Goal: Check status: Check status

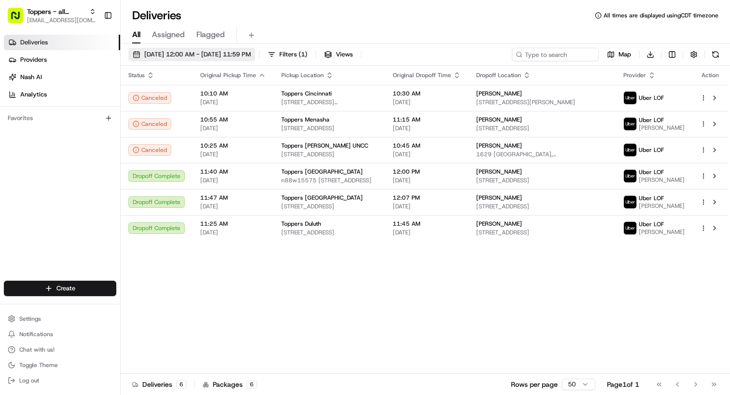
click at [199, 55] on span "[DATE] 12:00 AM - [DATE] 11:59 PM" at bounding box center [197, 54] width 107 height 9
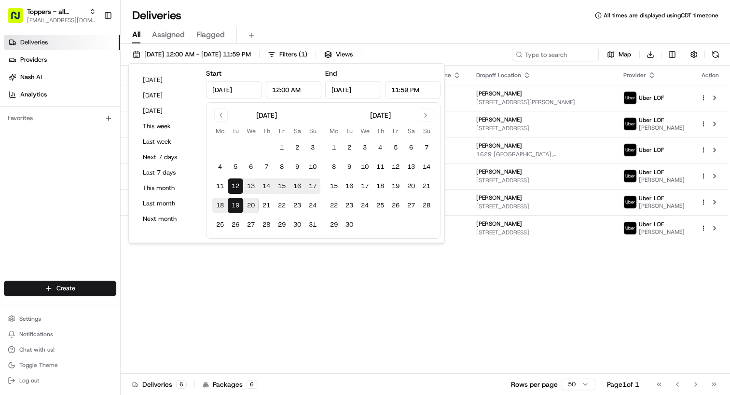
click at [251, 208] on button "20" at bounding box center [250, 205] width 15 height 15
type input "[DATE]"
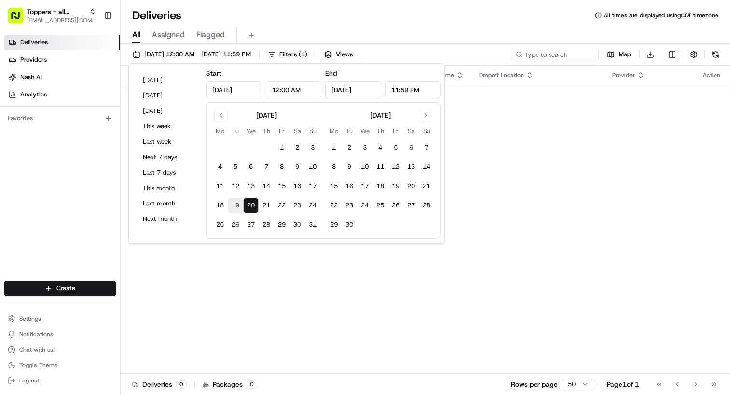
click at [235, 202] on button "19" at bounding box center [235, 205] width 15 height 15
type input "Aug 19, 2025"
click at [485, 17] on div "Deliveries All times are displayed using CDT timezone" at bounding box center [425, 15] width 609 height 15
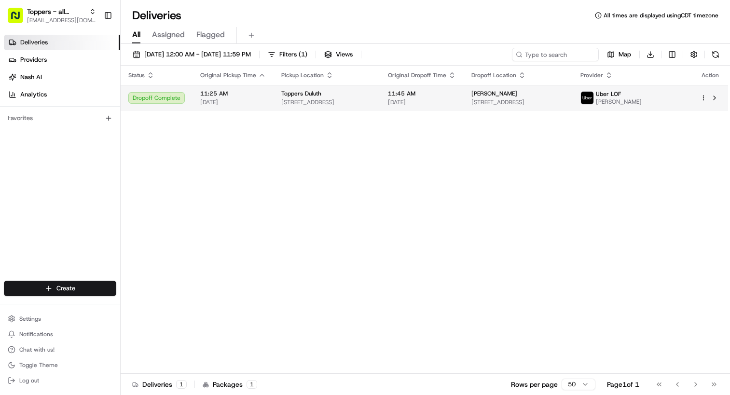
click at [259, 104] on span "08/19/2025" at bounding box center [233, 102] width 66 height 8
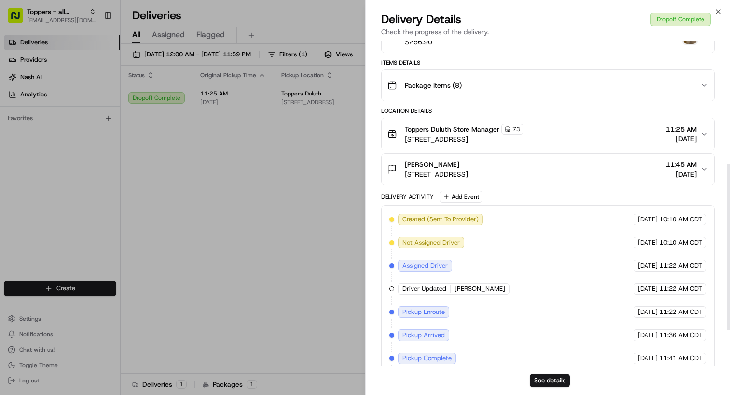
scroll to position [213, 0]
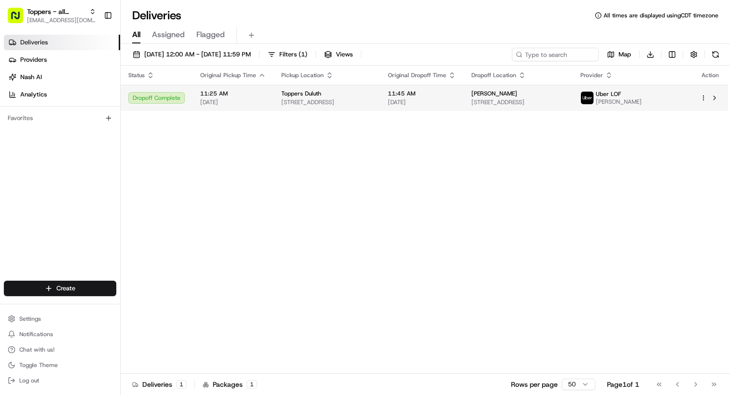
click at [257, 97] on span "11:25 AM" at bounding box center [233, 94] width 66 height 8
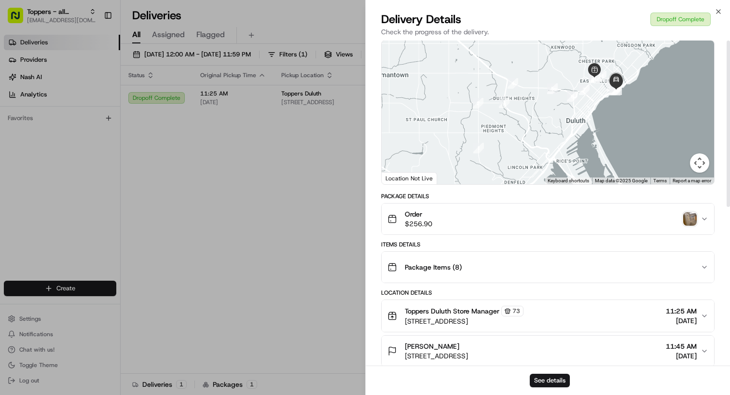
scroll to position [0, 0]
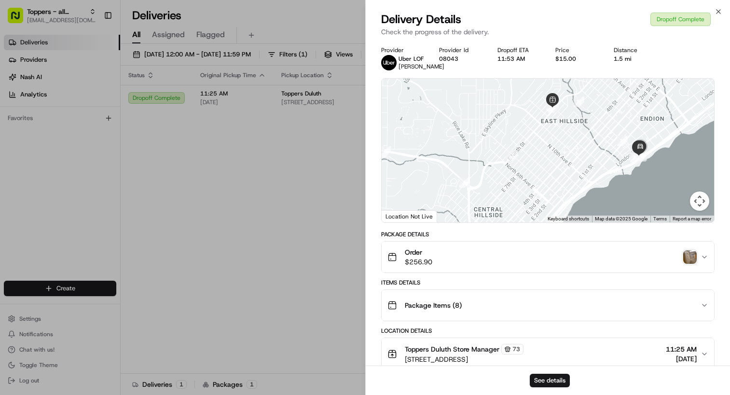
drag, startPoint x: 578, startPoint y: 137, endPoint x: 568, endPoint y: 231, distance: 94.6
click at [568, 231] on div "Provider Uber LOF NATHAN B. Provider Id 08043 Dropoff ETA 11:53 AM Price $15.00…" at bounding box center [548, 354] width 334 height 616
click at [536, 267] on div "Order $256.90" at bounding box center [544, 257] width 314 height 19
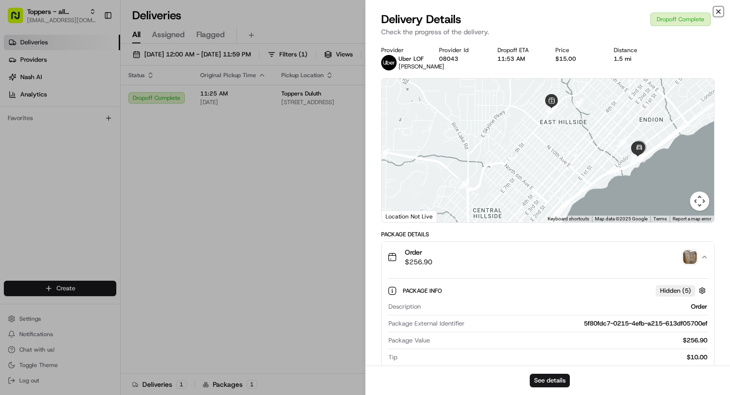
click at [716, 8] on icon "button" at bounding box center [719, 12] width 8 height 8
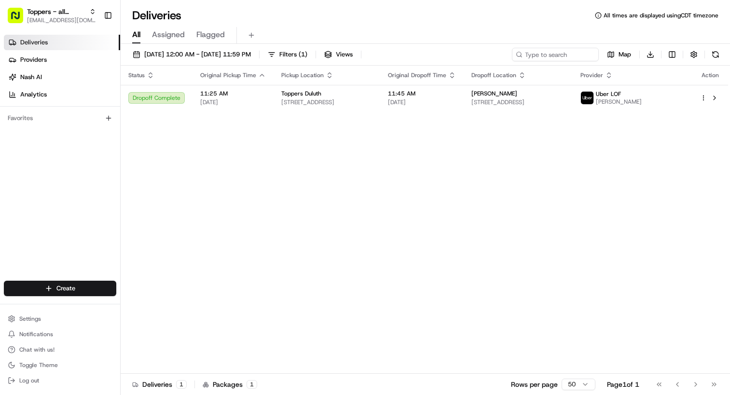
click at [534, 184] on div "Status Original Pickup Time Pickup Location Original Dropoff Time Dropoff Locat…" at bounding box center [425, 220] width 608 height 308
